Goal: Information Seeking & Learning: Check status

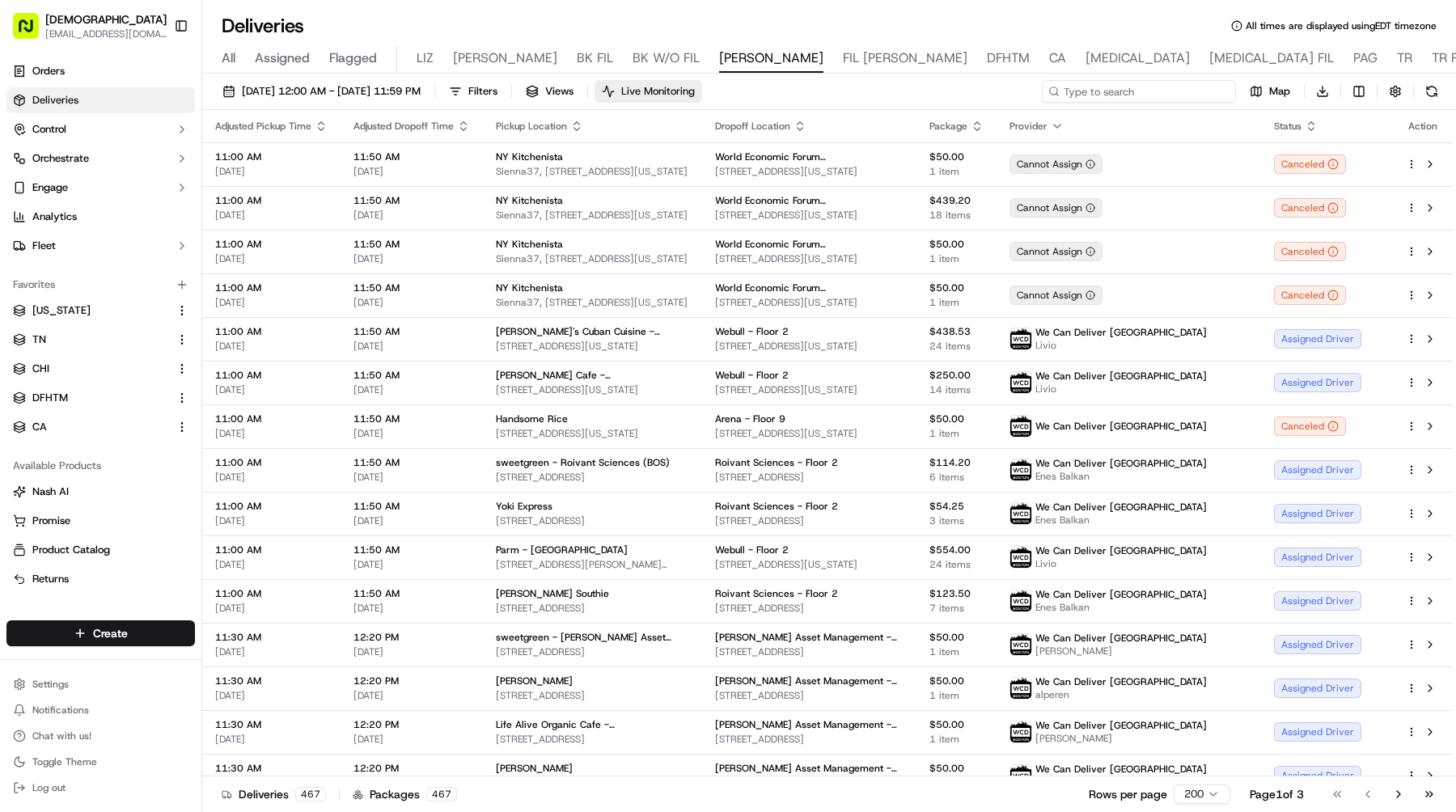
click at [1143, 87] on input at bounding box center [1139, 91] width 194 height 22
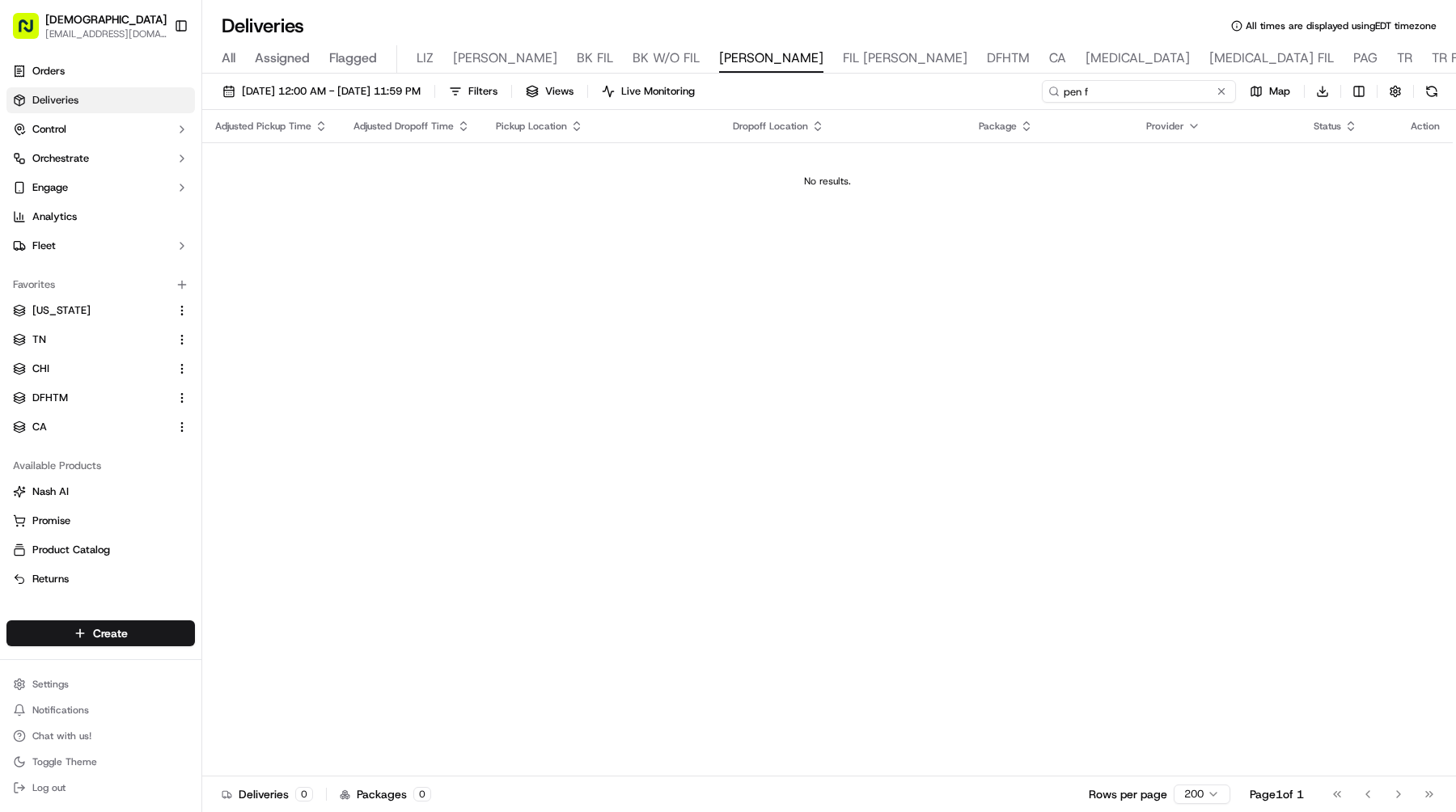
drag, startPoint x: 1161, startPoint y: 90, endPoint x: 904, endPoint y: 90, distance: 257.0
click at [906, 90] on div "[DATE] 12:00 AM - [DATE] 11:59 PM Filters Views Live Monitoring pen f Map Downl…" at bounding box center [828, 94] width 1253 height 30
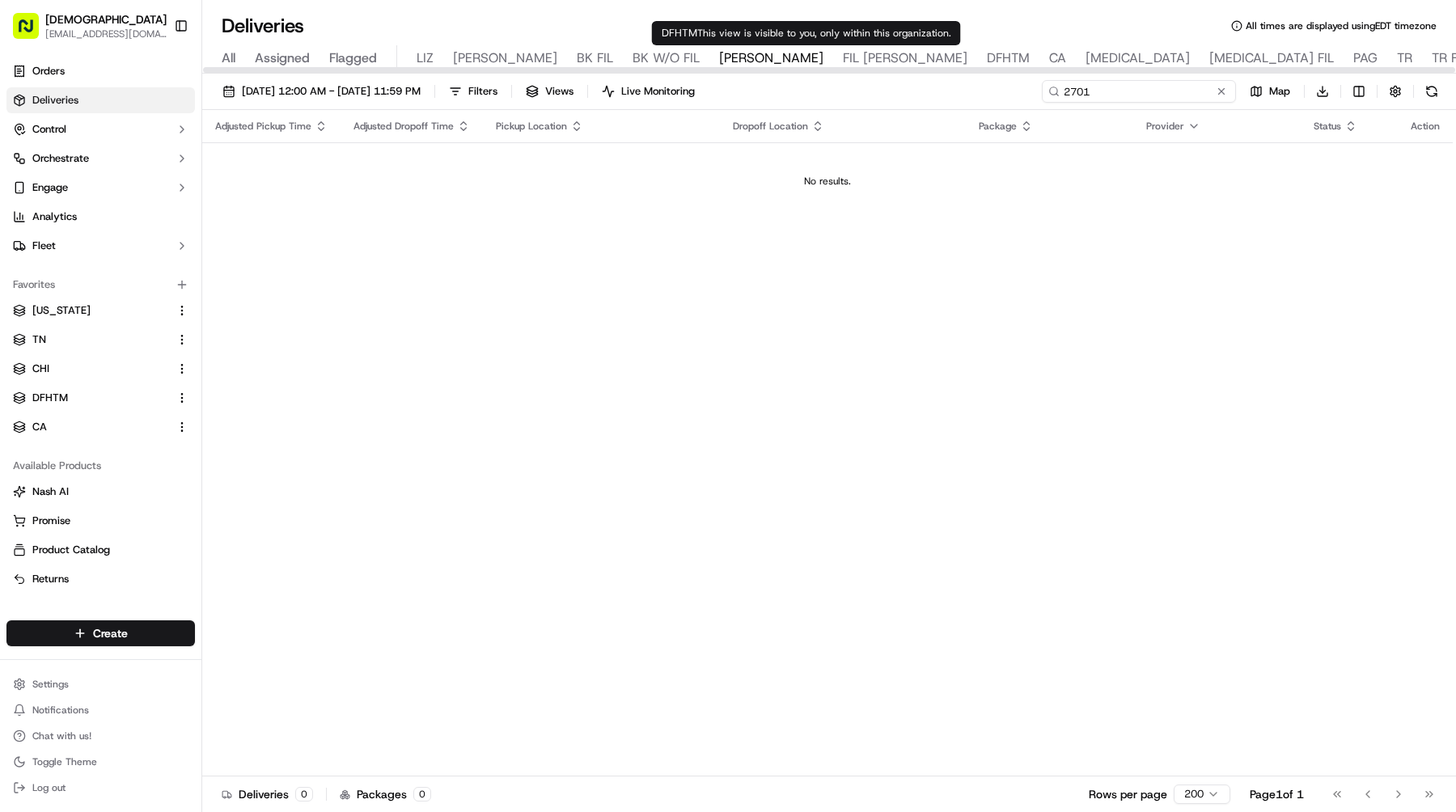
type input "2701"
click at [986, 54] on span "DFHTM" at bounding box center [1008, 58] width 43 height 20
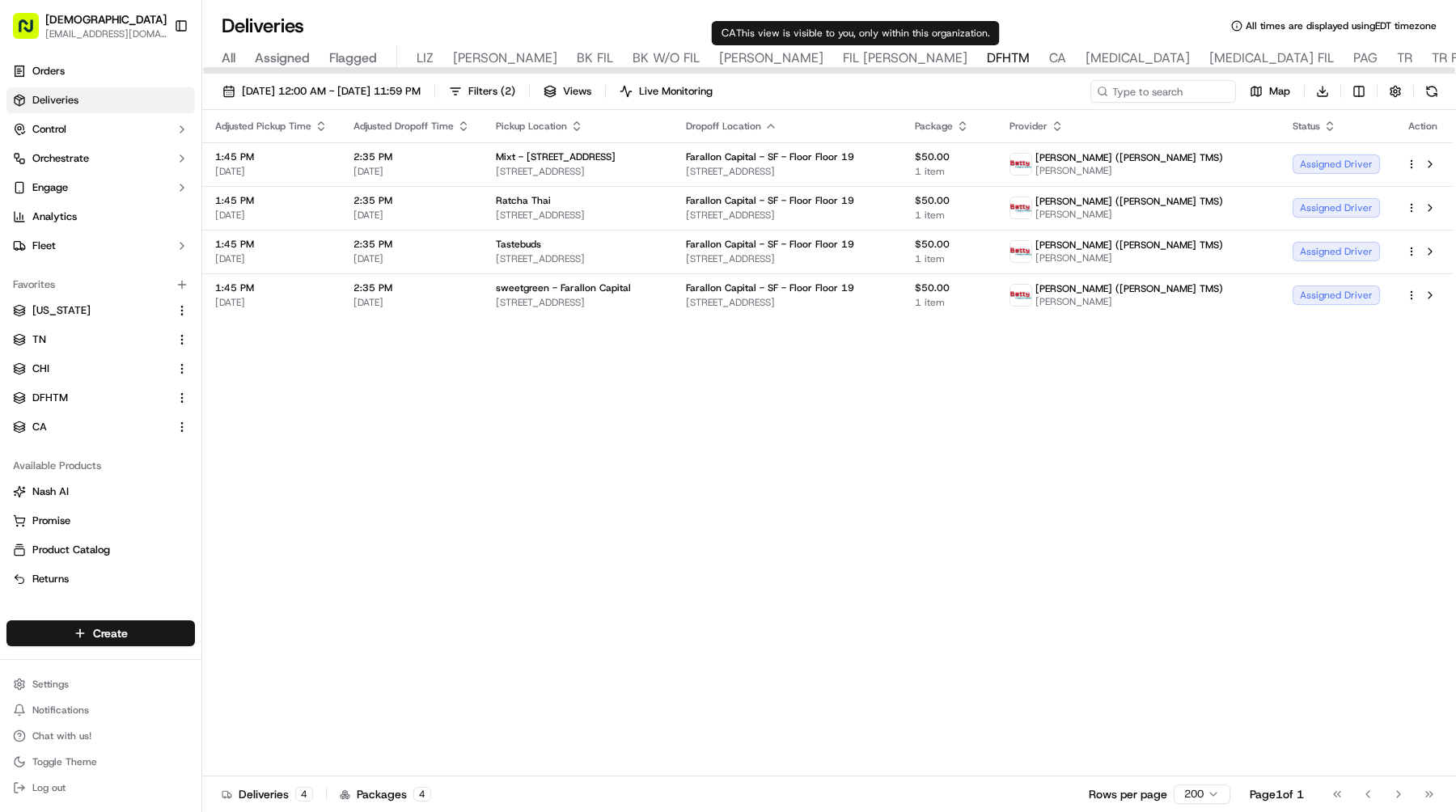
click at [1049, 54] on span "CA" at bounding box center [1057, 58] width 17 height 20
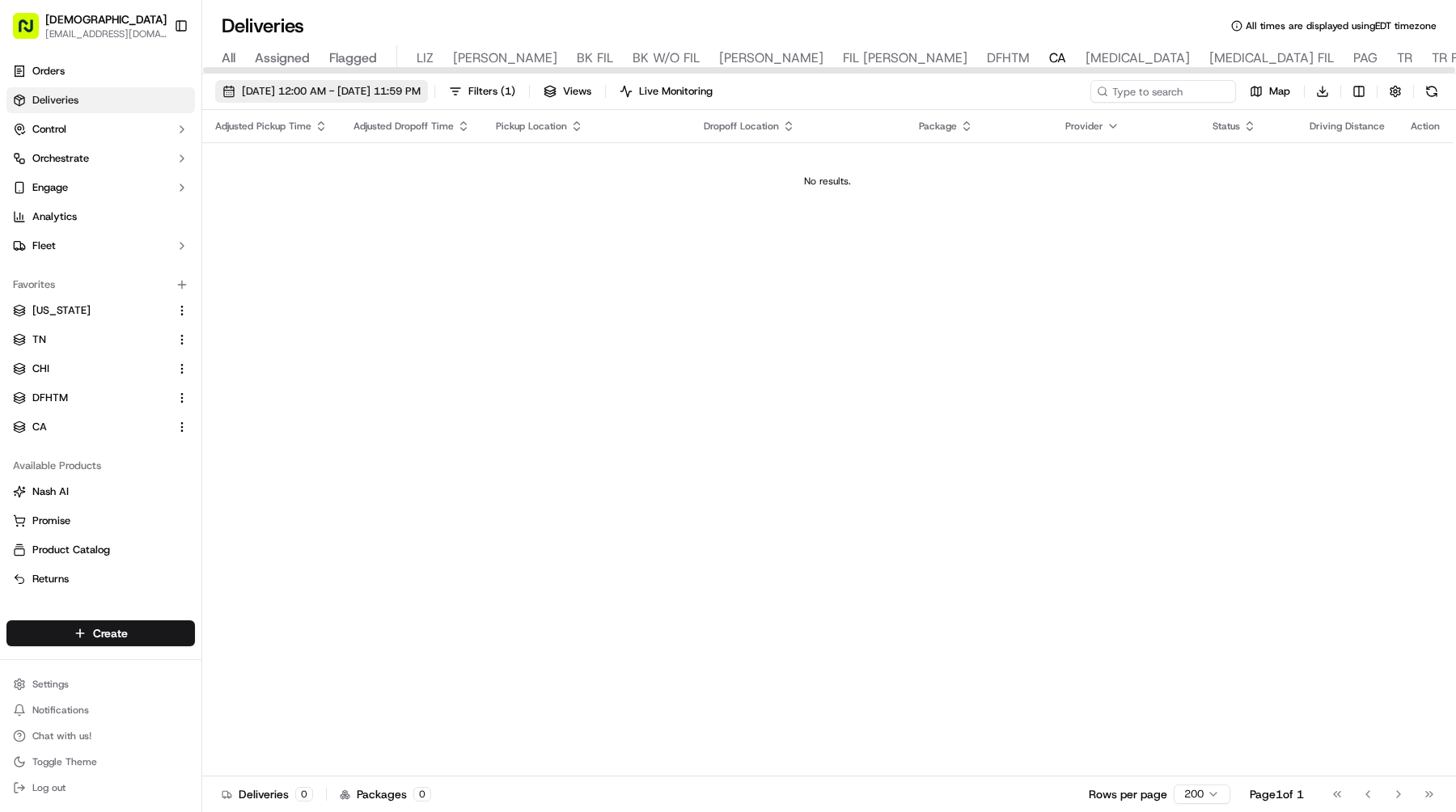
click at [394, 98] on span "[DATE] 12:00 AM - [DATE] 11:59 PM" at bounding box center [331, 91] width 178 height 14
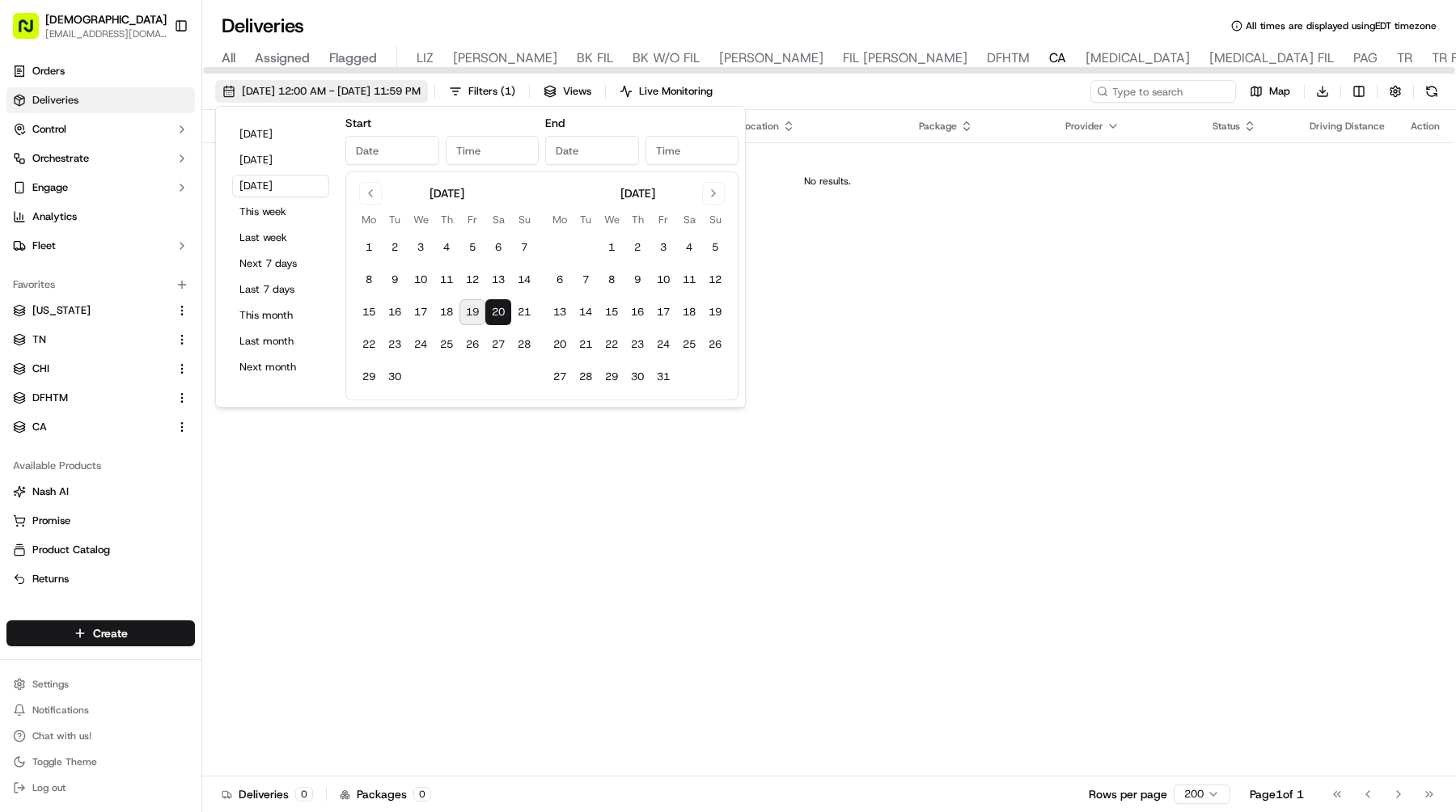
type input "[DATE]"
type input "12:00 AM"
type input "[DATE]"
type input "11:59 PM"
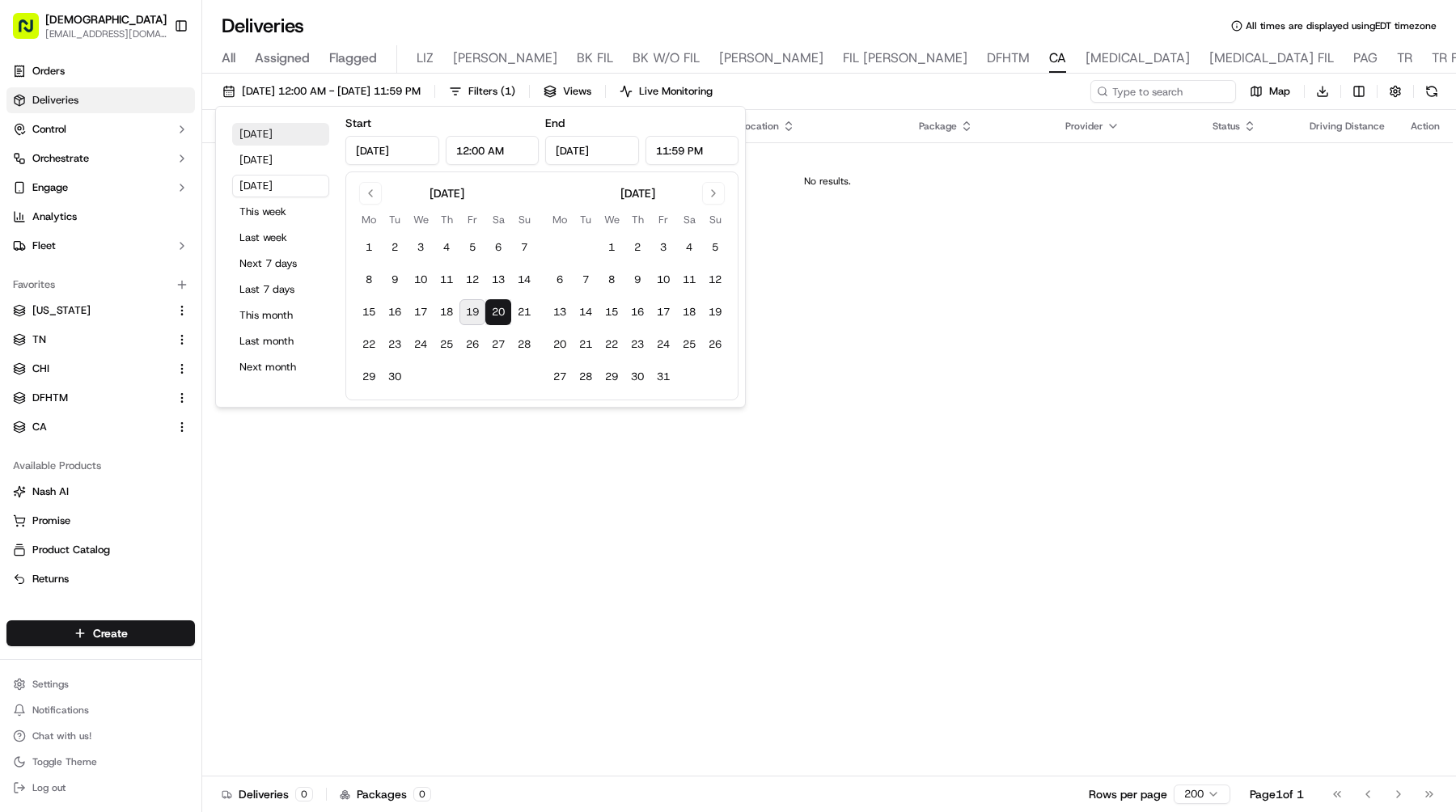
click at [300, 139] on button "[DATE]" at bounding box center [281, 134] width 97 height 22
type input "[DATE]"
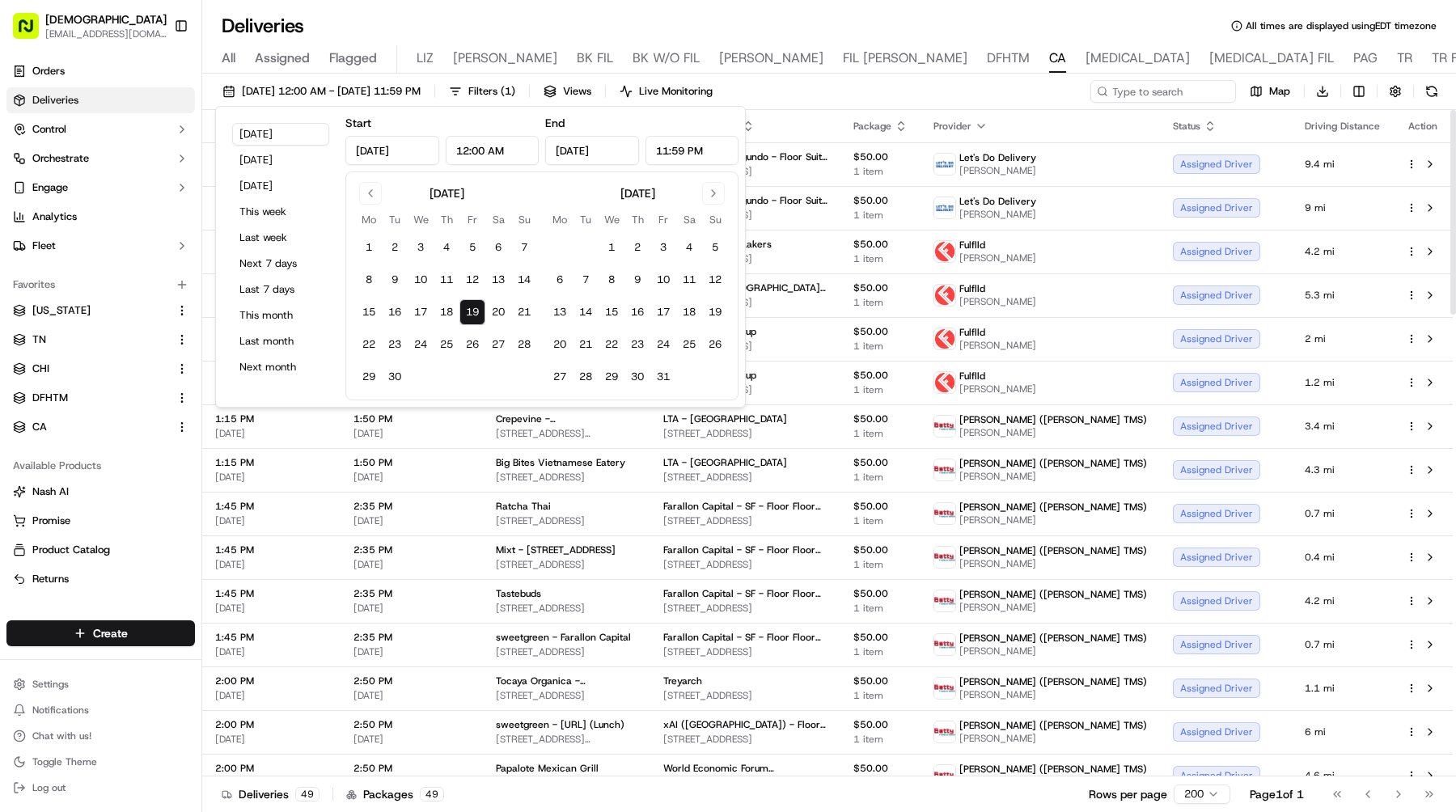
click at [961, 93] on div "[DATE] 12:00 AM - [DATE] 11:59 PM Filters ( 1 ) Views Live Monitoring Map Downl…" at bounding box center [828, 94] width 1253 height 30
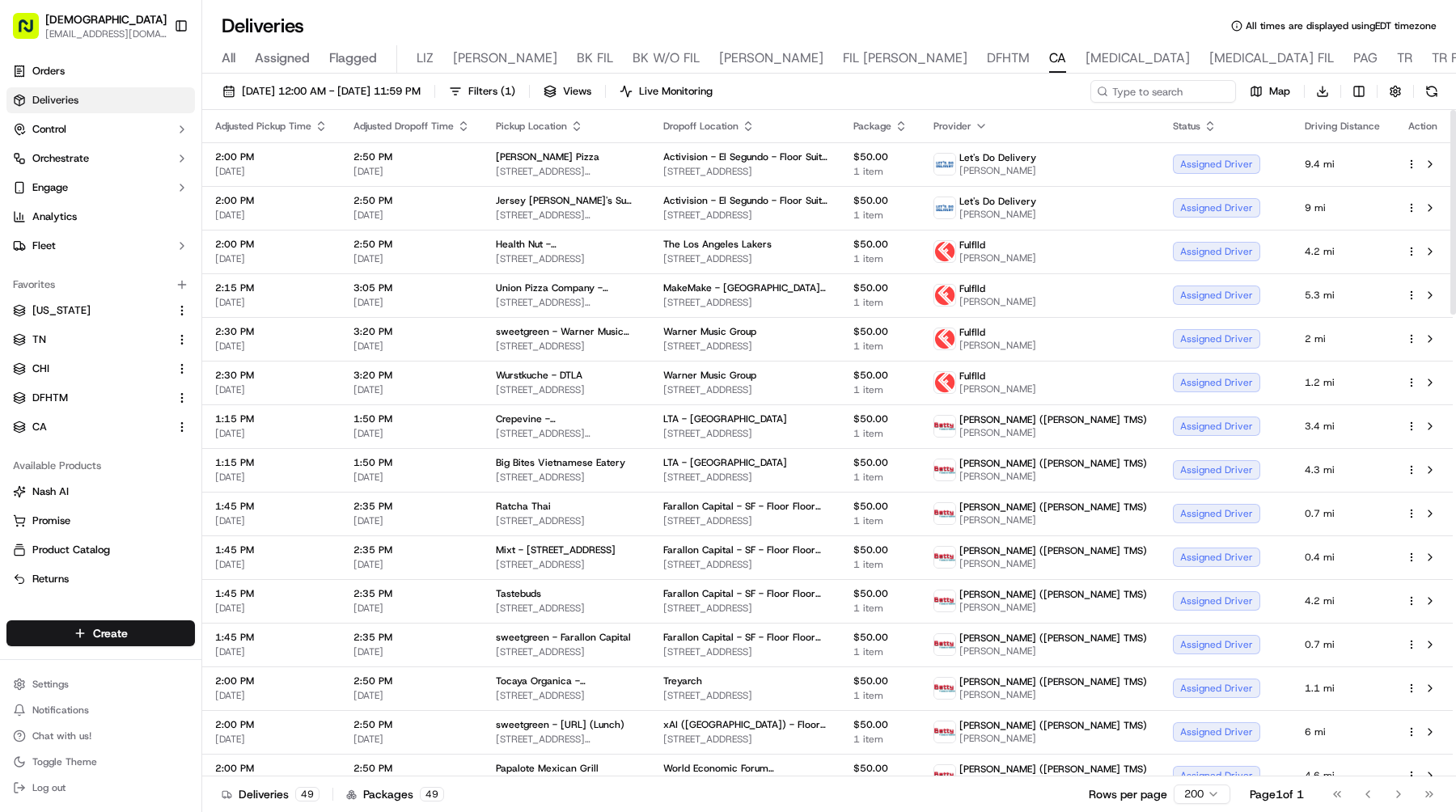
click at [755, 125] on icon "button" at bounding box center [748, 125] width 13 height 13
click at [814, 195] on button "Dropoff Location Name (A-Z)" at bounding box center [781, 192] width 164 height 20
